Goal: Information Seeking & Learning: Check status

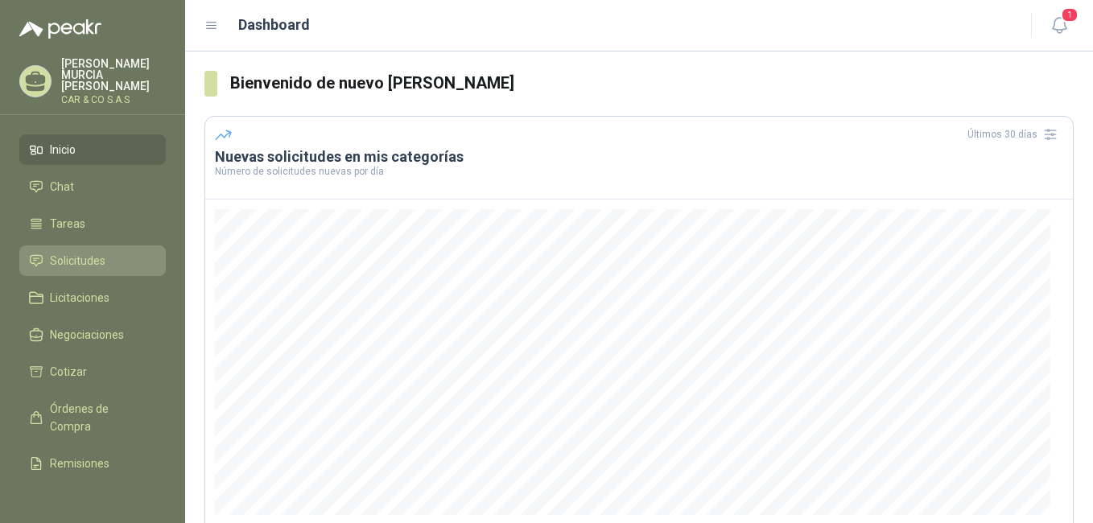
click at [102, 252] on span "Solicitudes" at bounding box center [78, 261] width 56 height 18
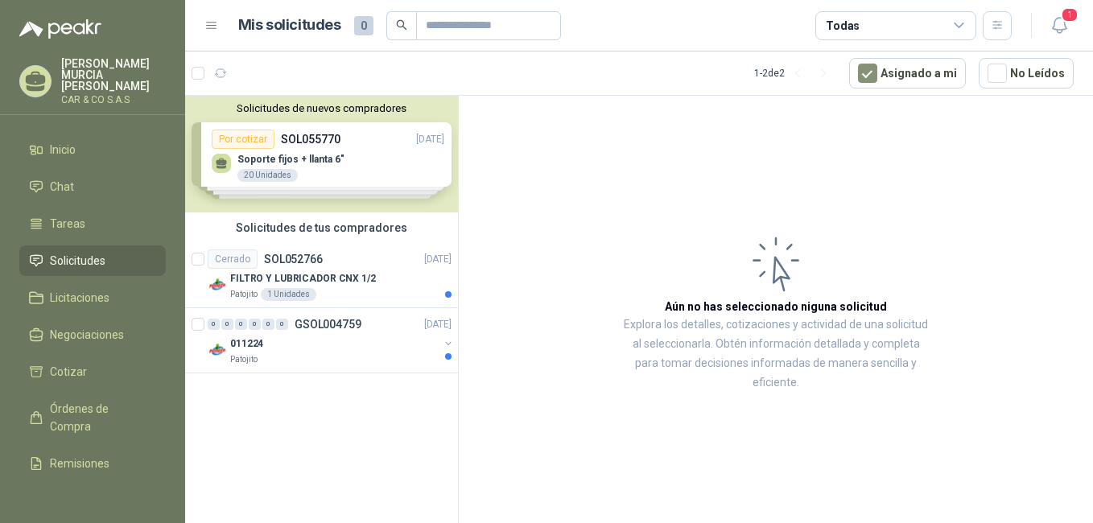
click at [358, 147] on div "Solicitudes de nuevos compradores Por cotizar SOL055770 [DATE] Soporte fijos + …" at bounding box center [321, 154] width 273 height 117
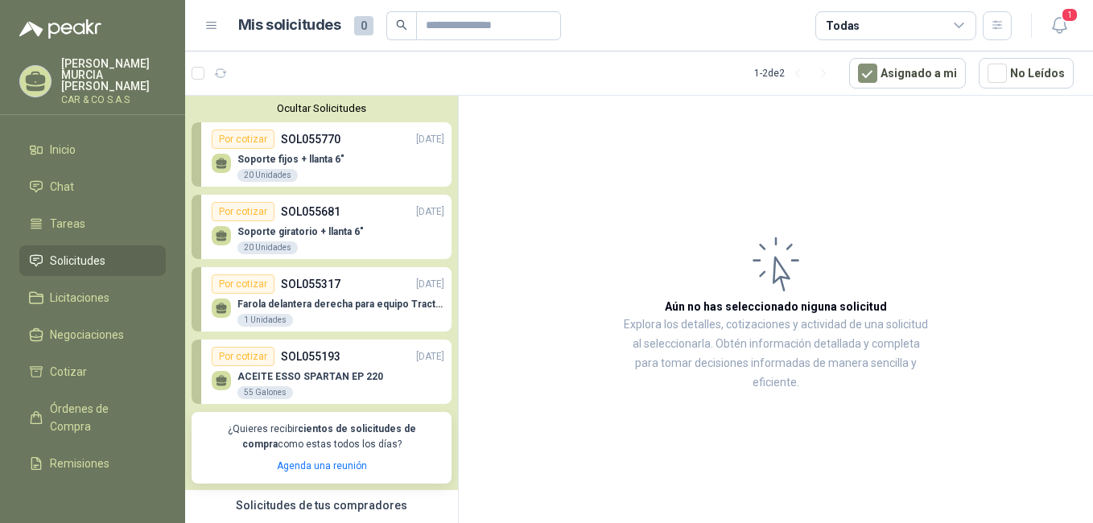
click at [314, 109] on button "Ocultar Solicitudes" at bounding box center [322, 108] width 260 height 12
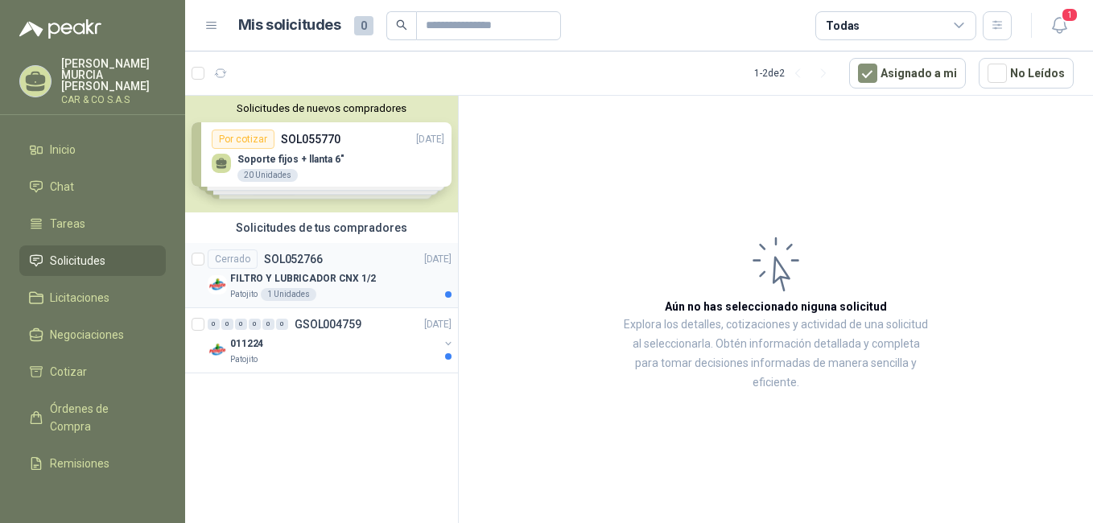
click at [318, 263] on p "SOL052766" at bounding box center [293, 259] width 59 height 11
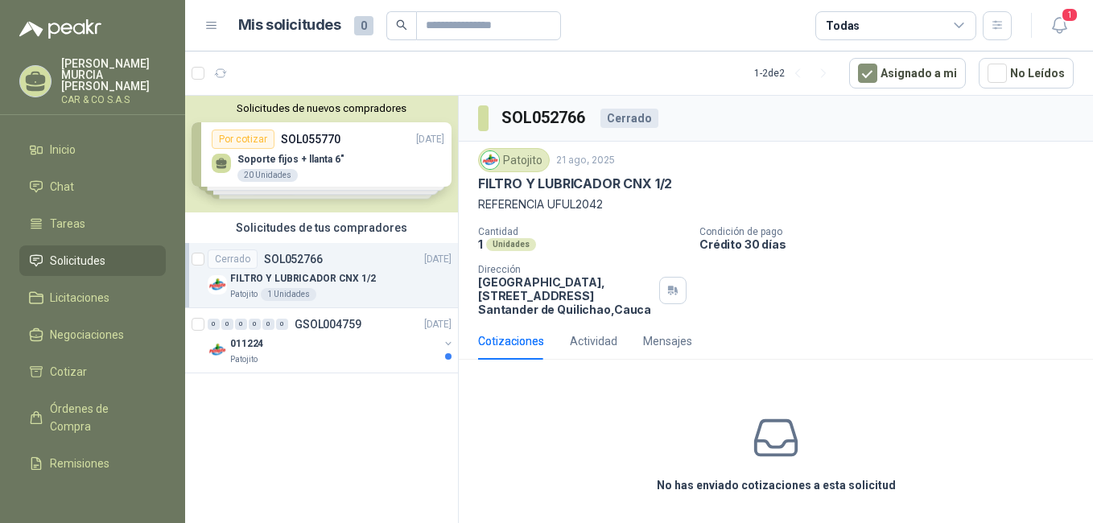
click at [346, 284] on p "FILTRO Y LUBRICADOR CNX 1/2" at bounding box center [303, 278] width 146 height 15
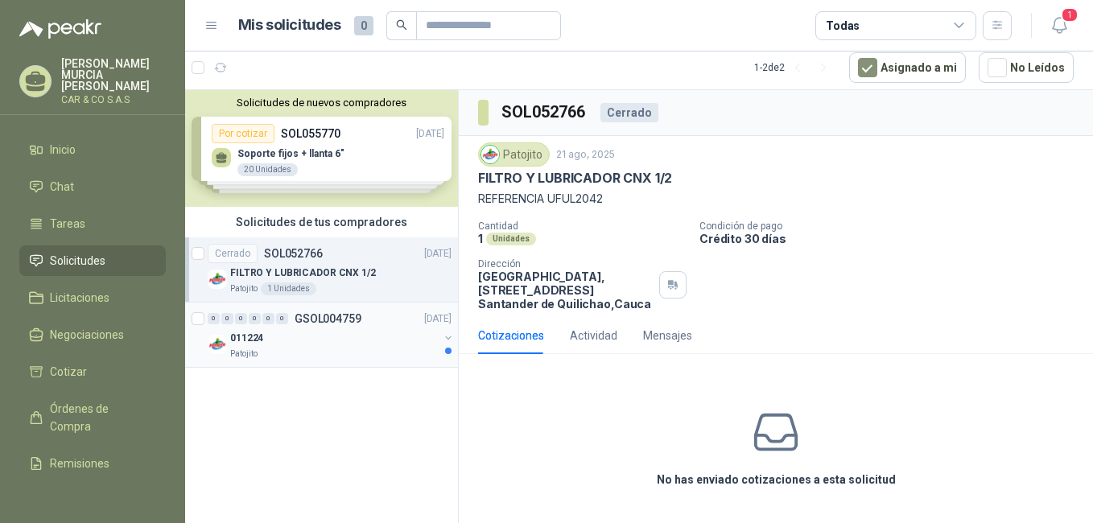
click at [351, 330] on div "011224" at bounding box center [334, 337] width 208 height 19
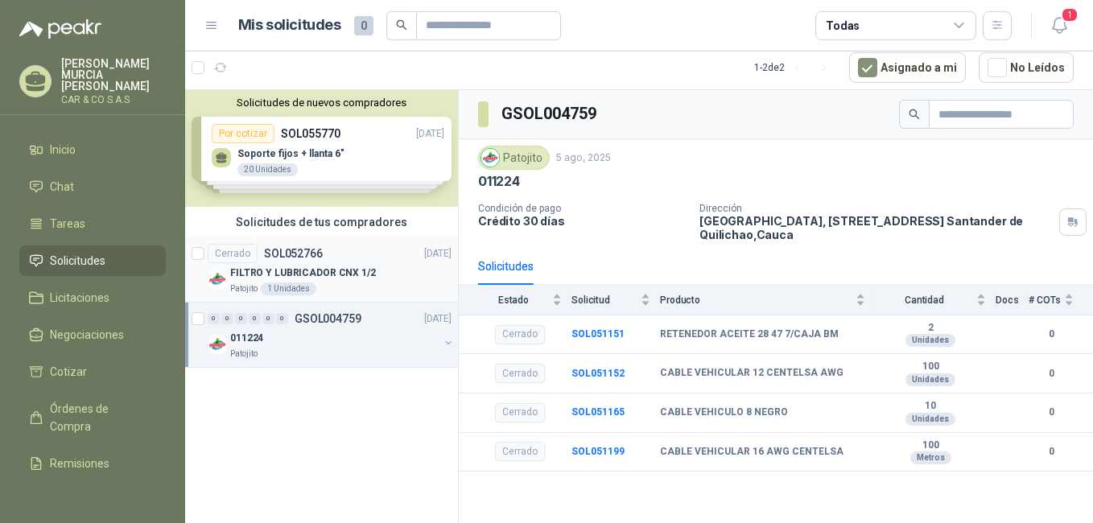
click at [353, 275] on p "FILTRO Y LUBRICADOR CNX 1/2" at bounding box center [303, 273] width 146 height 15
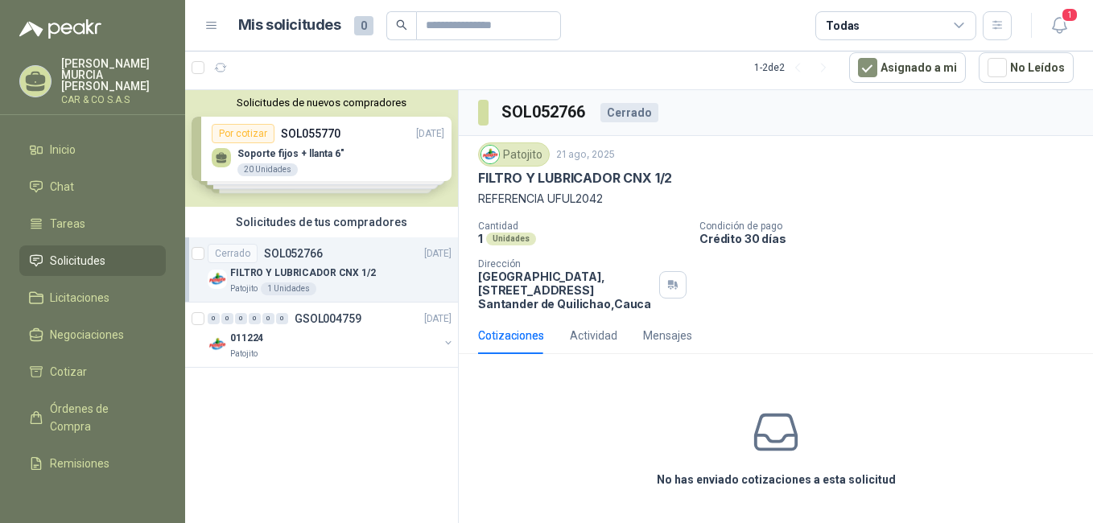
click at [388, 222] on div "Solicitudes de tus compradores" at bounding box center [321, 222] width 273 height 31
click at [347, 152] on div "Solicitudes de nuevos compradores Por cotizar SOL055770 [DATE] Soporte fijos + …" at bounding box center [321, 148] width 273 height 117
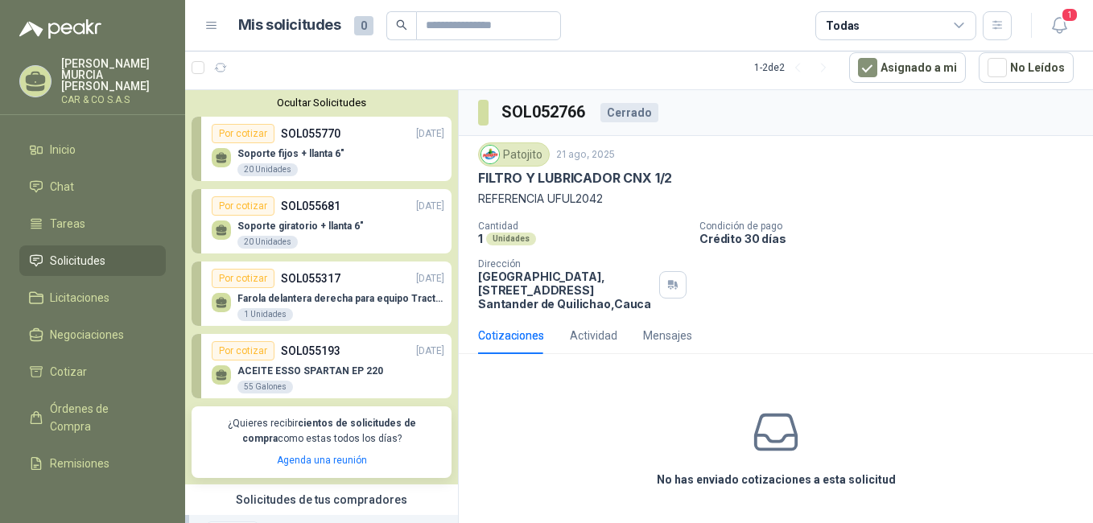
click at [378, 210] on div "Por cotizar SOL055681 [DATE]" at bounding box center [328, 205] width 233 height 19
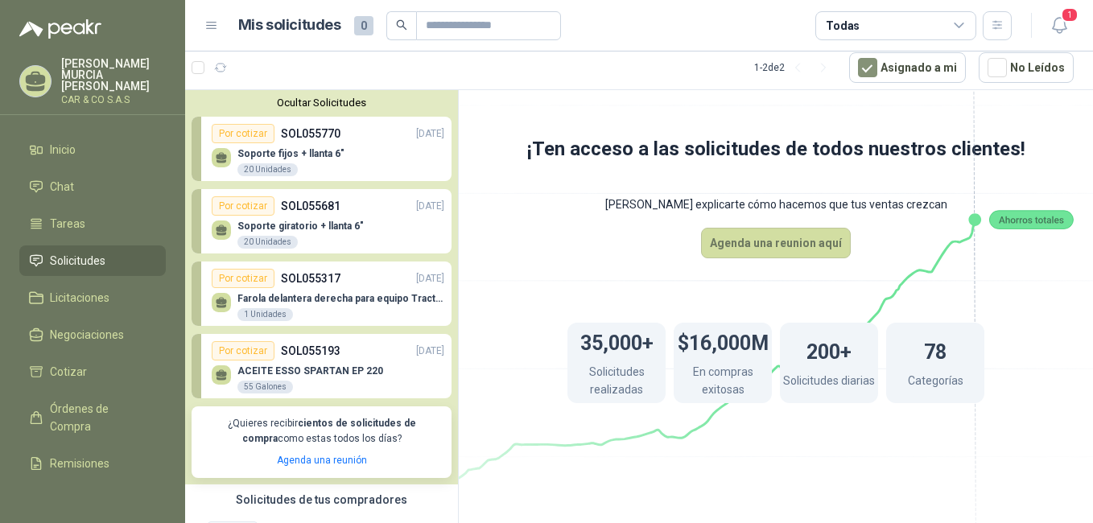
click at [363, 290] on div "⁠Farola delantera derecha para equipo Tractocamión Prostar + 6x4 Marca Internat…" at bounding box center [328, 305] width 233 height 34
click at [366, 359] on div "Por cotizar SOL055193 [DATE]" at bounding box center [328, 350] width 233 height 19
click at [361, 159] on div "Soporte fijos + llanta 6" 20 Unidades" at bounding box center [328, 160] width 233 height 34
click at [377, 142] on div "Por cotizar SOL055770 [DATE]" at bounding box center [328, 133] width 233 height 19
click at [388, 216] on div "Por cotizar SOL055681 [DATE]" at bounding box center [328, 205] width 233 height 19
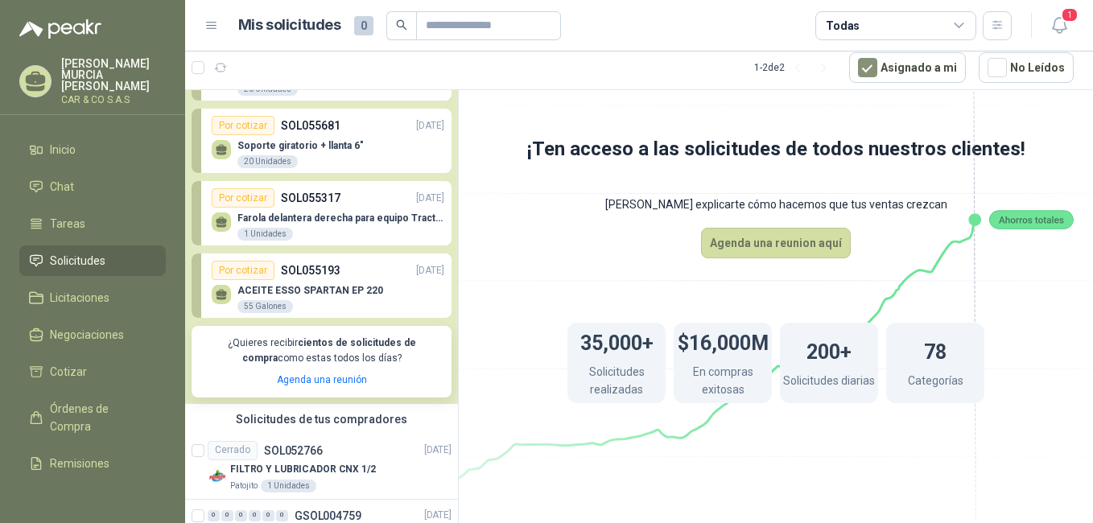
scroll to position [146, 0]
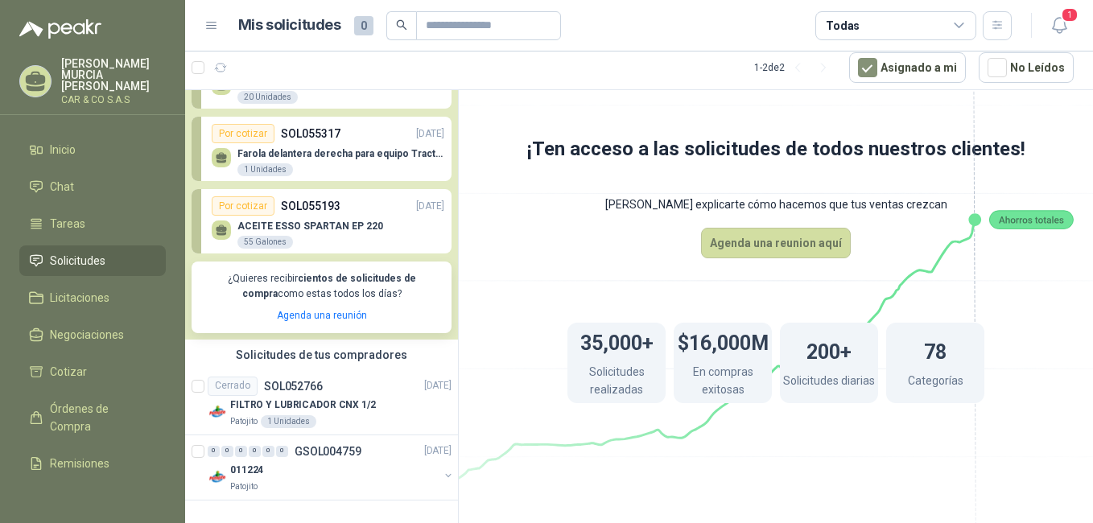
click at [466, 228] on icon at bounding box center [776, 269] width 902 height 761
click at [348, 371] on article "Cerrado SOL052766 [DATE] FILTRO Y LUBRICADOR CNX 1/2 Patojito 1 Unidades" at bounding box center [321, 402] width 273 height 65
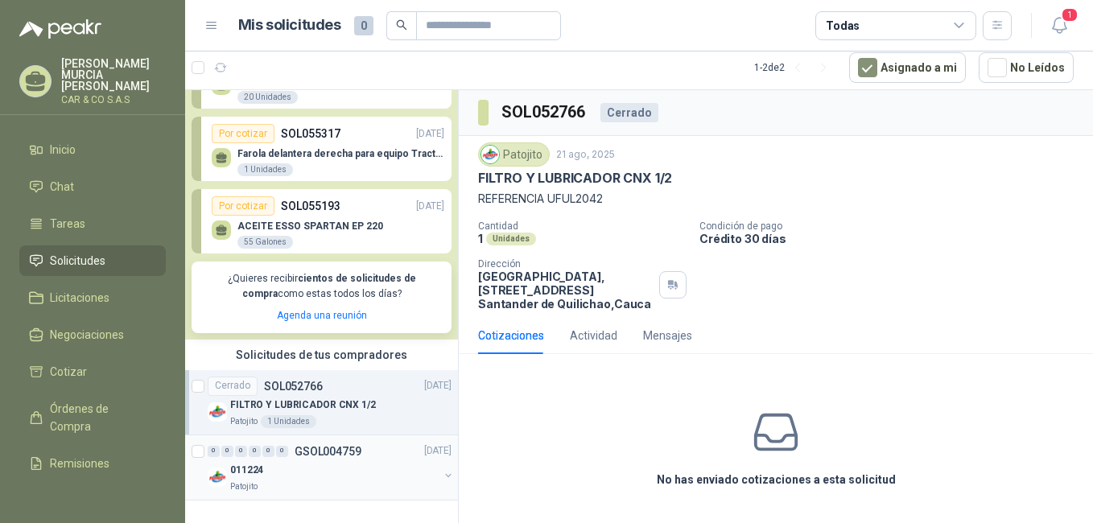
click at [347, 449] on p "GSOL004759" at bounding box center [328, 451] width 67 height 11
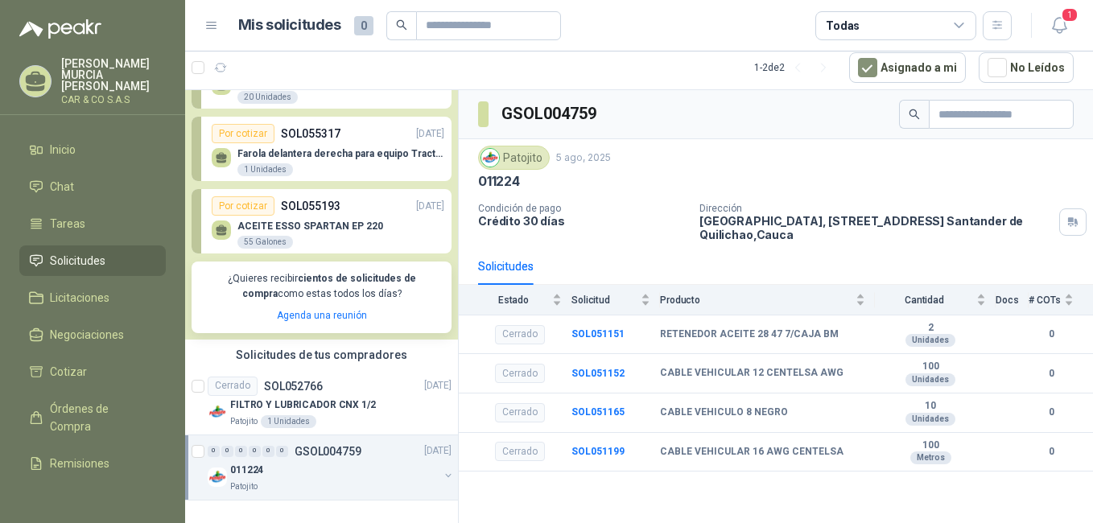
click at [349, 448] on p "GSOL004759" at bounding box center [328, 451] width 67 height 11
click at [345, 406] on p "FILTRO Y LUBRICADOR CNX 1/2" at bounding box center [303, 404] width 146 height 15
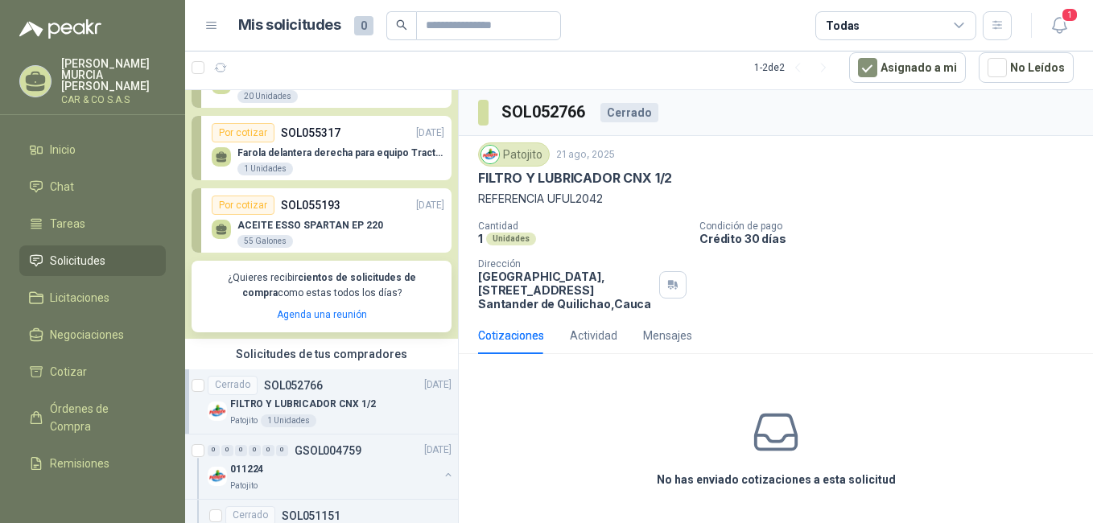
click at [345, 406] on p "FILTRO Y LUBRICADOR CNX 1/2" at bounding box center [303, 404] width 146 height 15
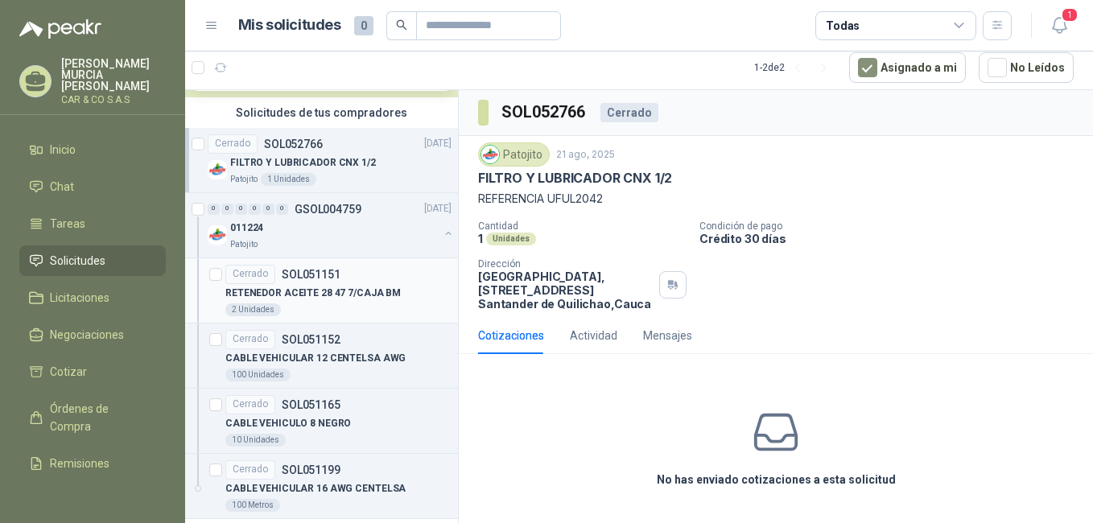
click at [345, 294] on p "RETENEDOR ACEITE 28 47 7/CAJA BM" at bounding box center [312, 293] width 175 height 15
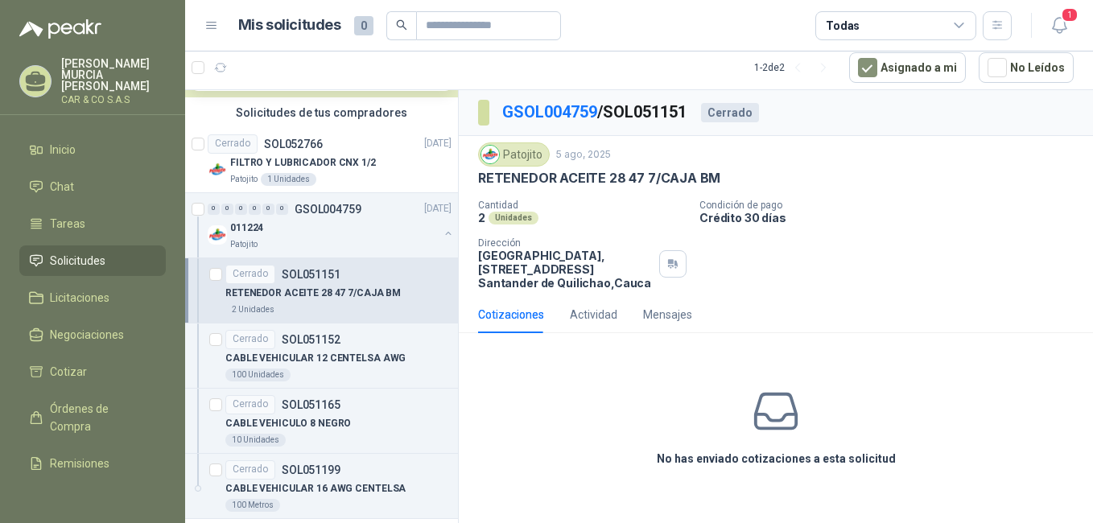
click at [345, 294] on p "RETENEDOR ACEITE 28 47 7/CAJA BM" at bounding box center [312, 293] width 175 height 15
click at [349, 355] on p "CABLE VEHICULAR 12 CENTELSA AWG" at bounding box center [315, 358] width 180 height 15
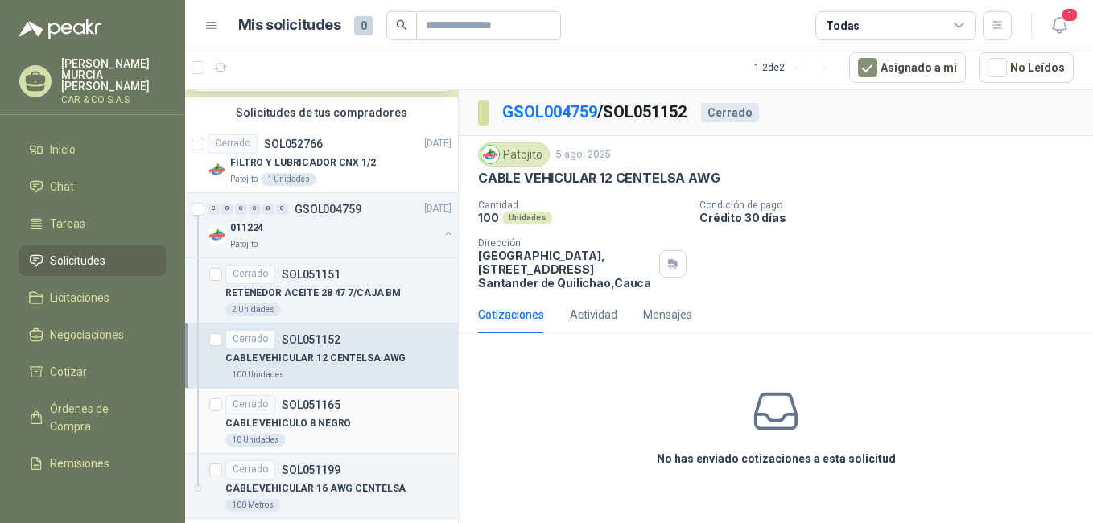
click at [332, 423] on p "CABLE VEHICULO 8 NEGRO" at bounding box center [288, 423] width 126 height 15
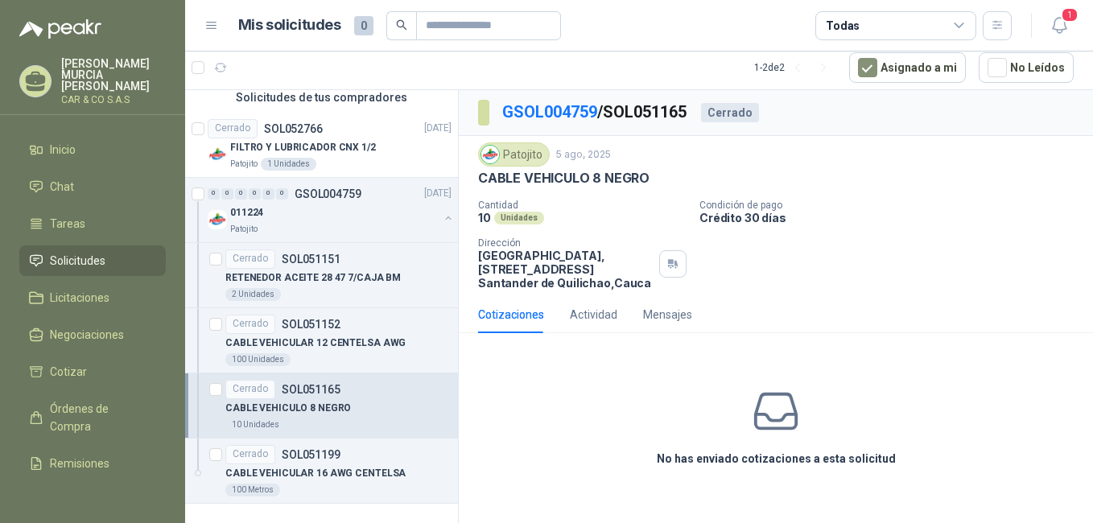
scroll to position [407, 0]
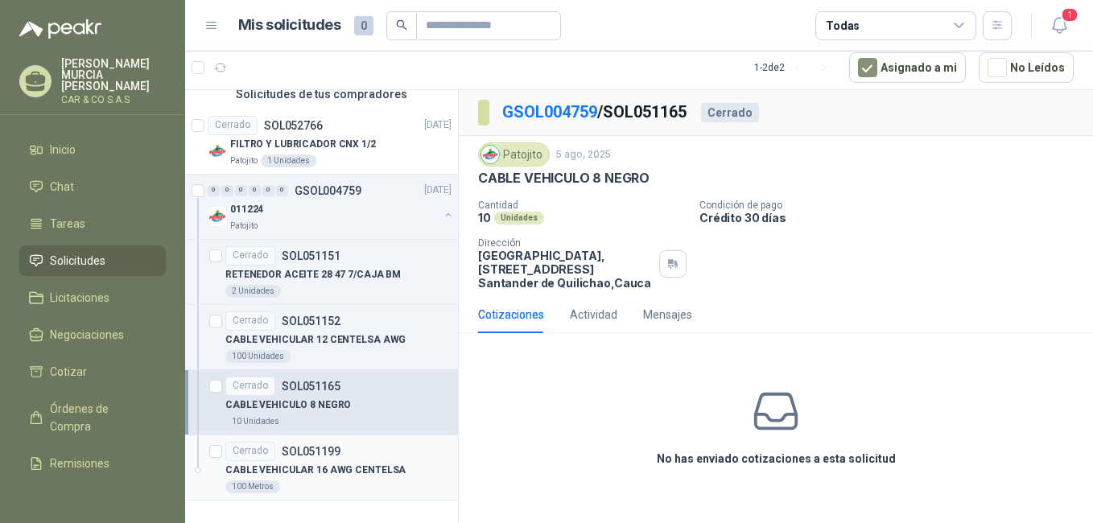
click at [330, 470] on p "CABLE VEHICULAR 16 AWG CENTELSA" at bounding box center [315, 470] width 180 height 15
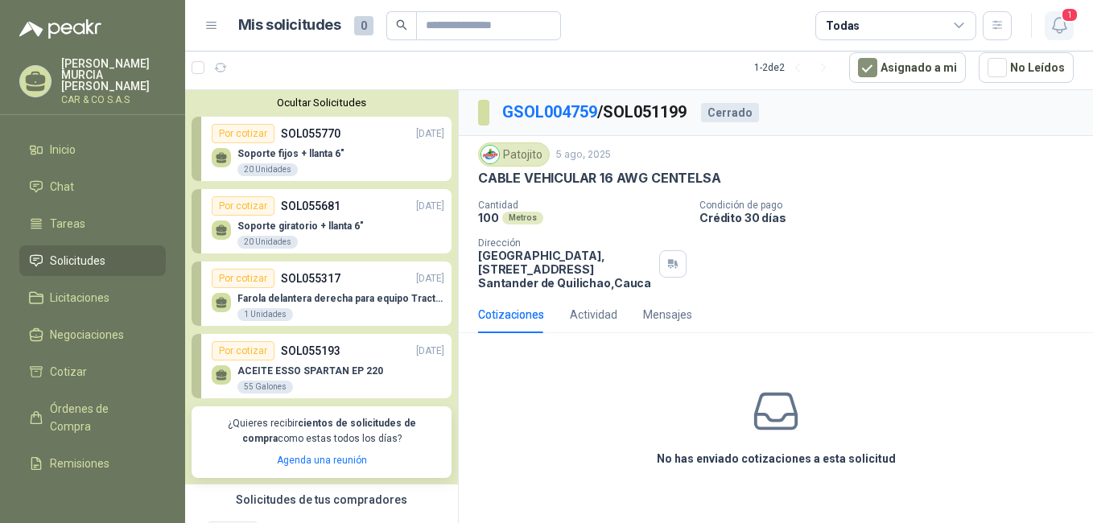
click at [1070, 27] on button "1" at bounding box center [1059, 25] width 29 height 29
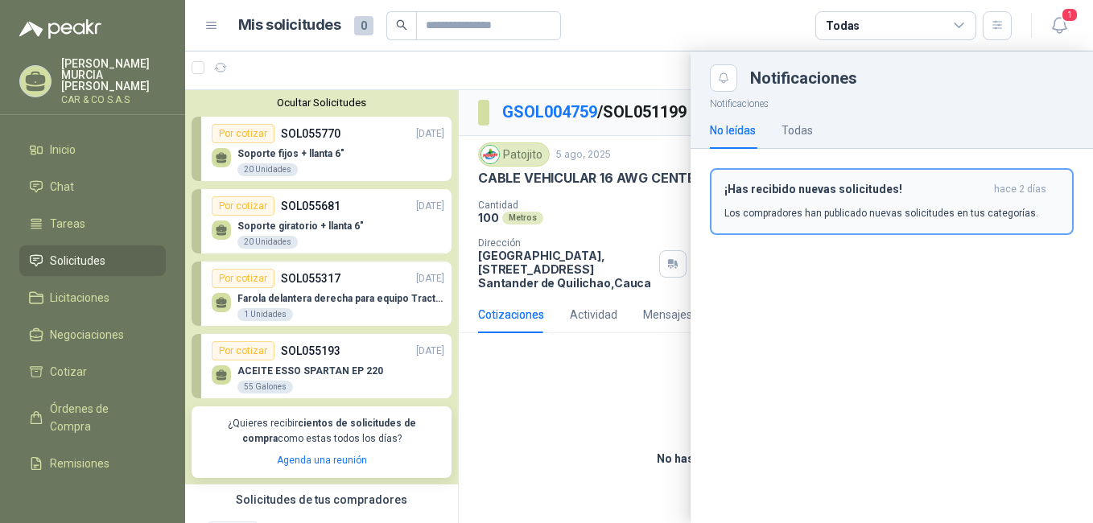
click at [886, 208] on p "Los compradores han publicado nuevas solicitudes en tus categorías." at bounding box center [882, 213] width 314 height 14
